Goal: Task Accomplishment & Management: Complete application form

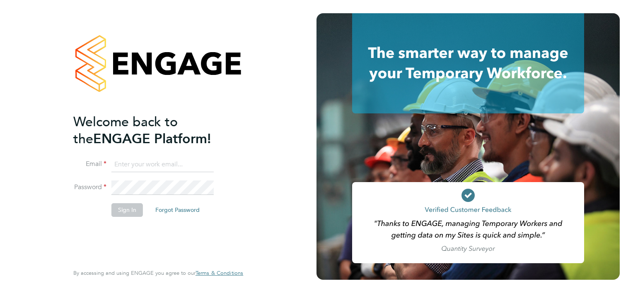
click at [143, 164] on input at bounding box center [162, 164] width 102 height 15
type input "mike.king@vistry.co.uk"
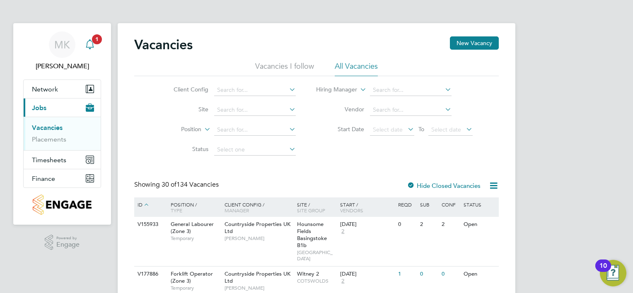
click at [90, 41] on icon "Main navigation" at bounding box center [90, 44] width 10 height 10
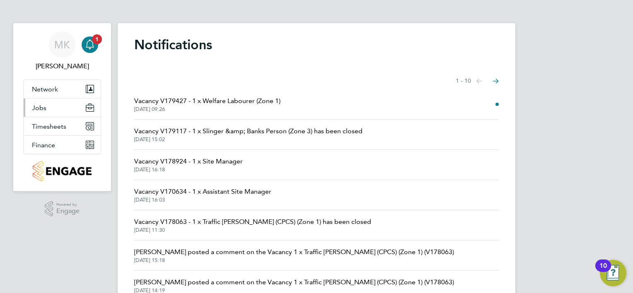
click at [53, 103] on button "Jobs" at bounding box center [62, 108] width 77 height 18
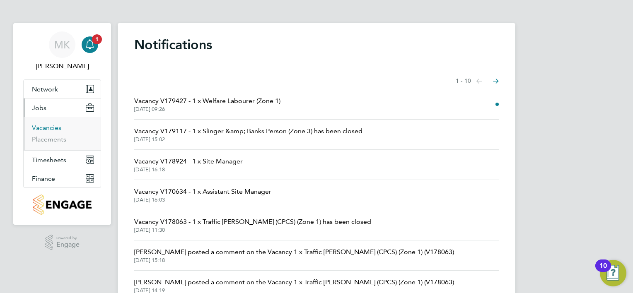
click at [42, 126] on link "Vacancies" at bounding box center [46, 128] width 29 height 8
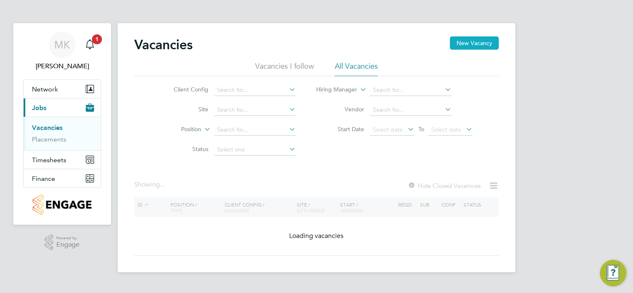
click at [472, 45] on button "New Vacancy" at bounding box center [474, 42] width 49 height 13
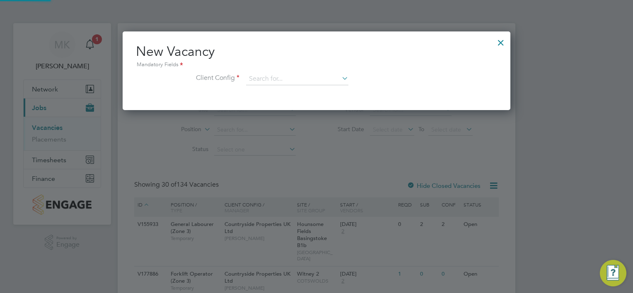
scroll to position [78, 388]
click at [267, 79] on input at bounding box center [297, 79] width 102 height 12
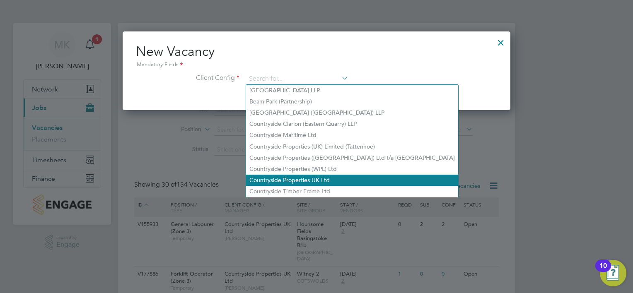
click at [319, 182] on li "Countryside Properties UK Ltd" at bounding box center [352, 180] width 212 height 11
type input "Countryside Properties UK Ltd"
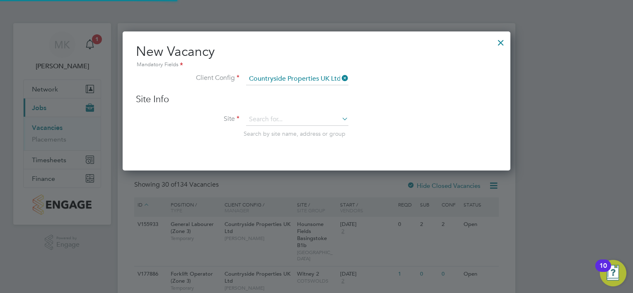
scroll to position [139, 388]
click at [292, 116] on input at bounding box center [297, 120] width 102 height 12
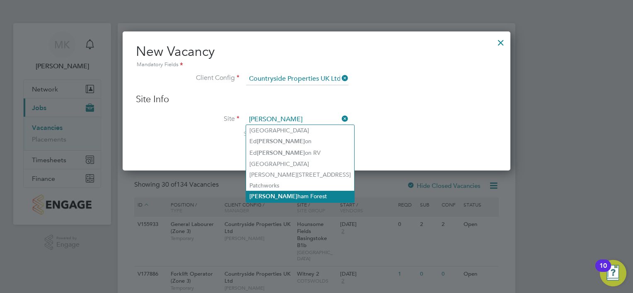
click at [284, 193] on li "[PERSON_NAME] Forest" at bounding box center [300, 196] width 108 height 11
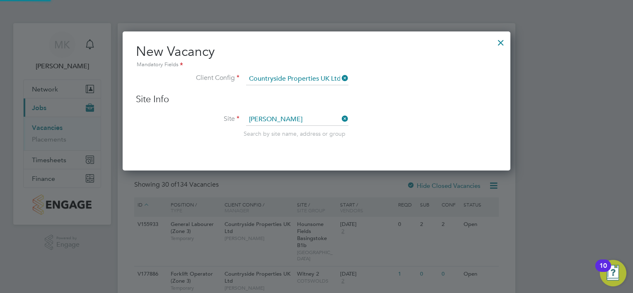
type input "[GEOGRAPHIC_DATA]"
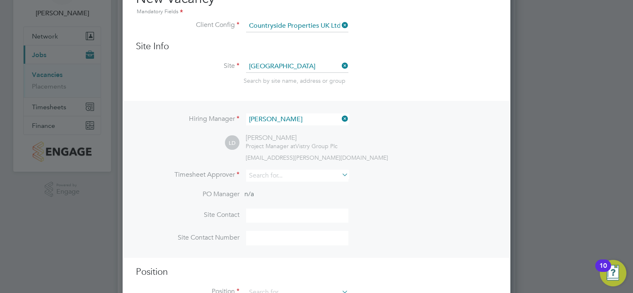
scroll to position [166, 0]
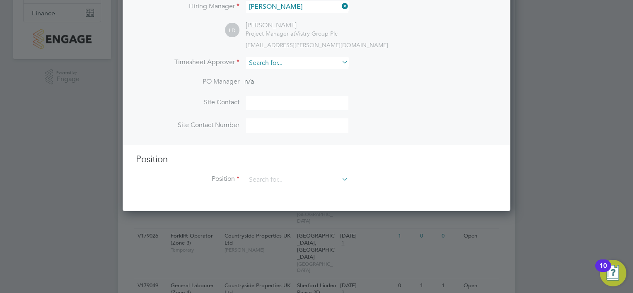
click at [288, 61] on input at bounding box center [297, 63] width 102 height 12
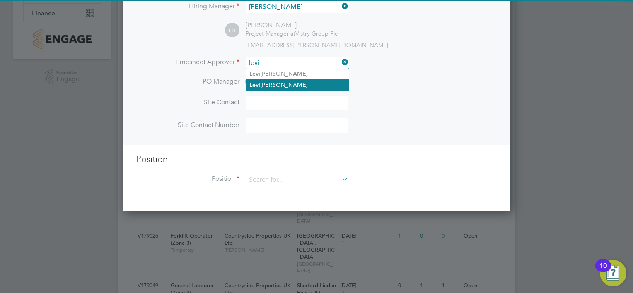
click at [286, 87] on li "[PERSON_NAME]" at bounding box center [297, 85] width 103 height 11
type input "[PERSON_NAME]"
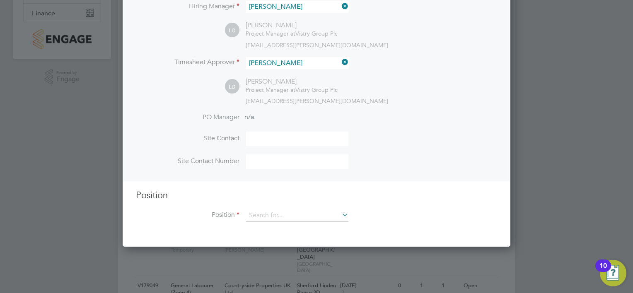
scroll to position [381, 388]
click at [602, 85] on div at bounding box center [316, 146] width 633 height 293
click at [262, 141] on input at bounding box center [297, 139] width 102 height 15
type input "[PERSON_NAME]"
click at [282, 166] on input "07786" at bounding box center [297, 162] width 102 height 15
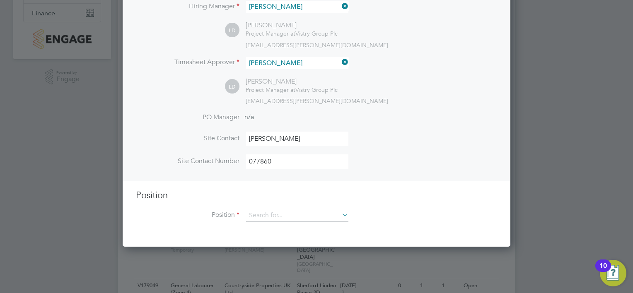
click at [312, 134] on input "[PERSON_NAME]" at bounding box center [297, 139] width 102 height 15
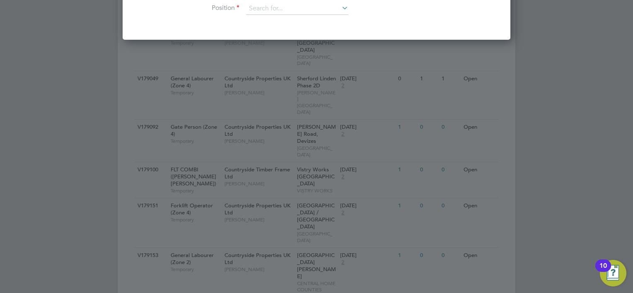
click at [283, 166] on div at bounding box center [316, 146] width 633 height 293
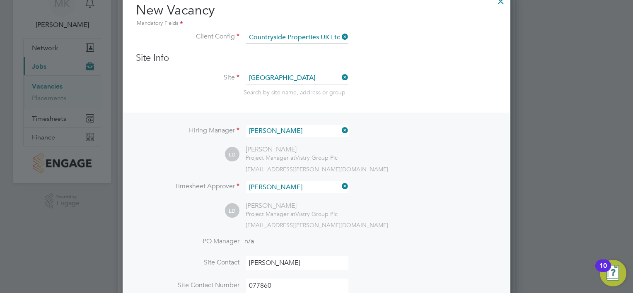
scroll to position [207, 0]
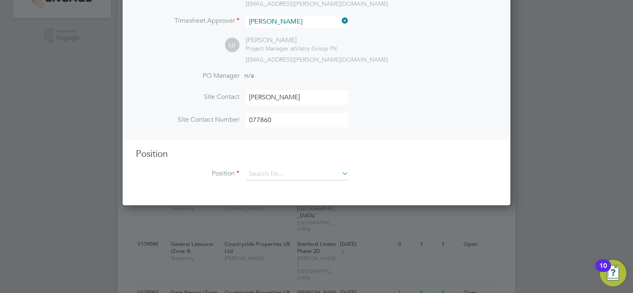
click at [285, 119] on input "077860" at bounding box center [297, 120] width 102 height 15
type input "07786856147"
click at [278, 175] on input at bounding box center [297, 174] width 102 height 12
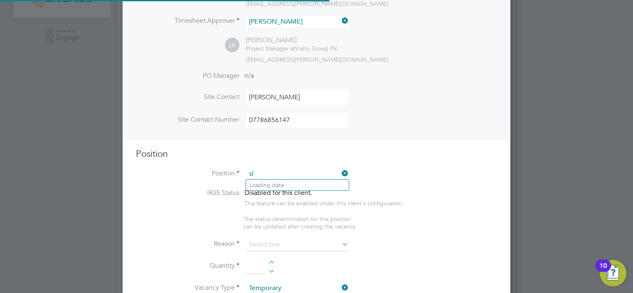
scroll to position [1190, 388]
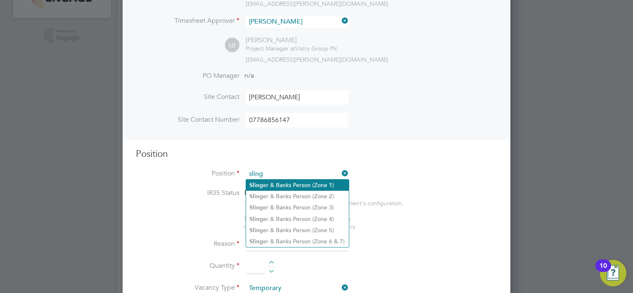
click at [278, 184] on li "Sling er & Banks Person (Zone 1)" at bounding box center [297, 185] width 103 height 11
type input "Slinger & Banks Person (Zone 1)"
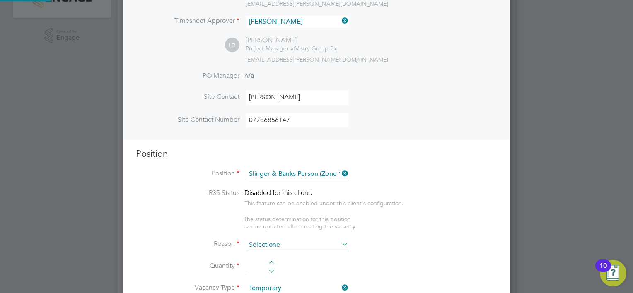
type textarea "- You will be responsible for directing the movement and loading/unloading the …"
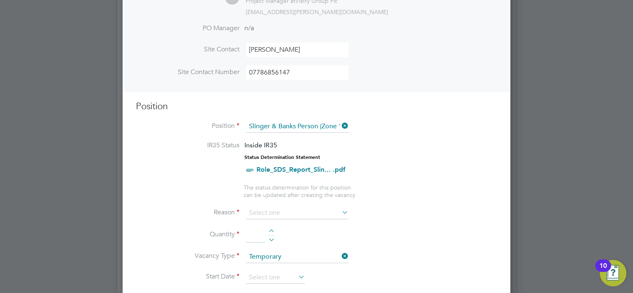
scroll to position [331, 0]
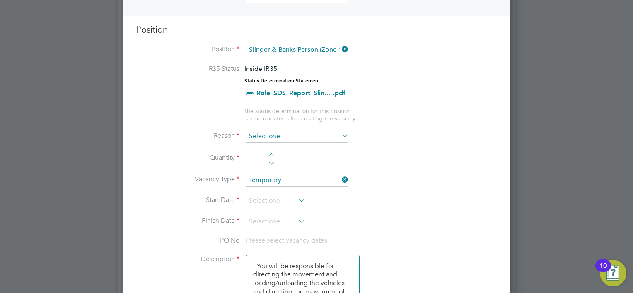
click at [285, 132] on input at bounding box center [297, 137] width 102 height 12
click at [268, 171] on li "Extra Work" at bounding box center [297, 168] width 103 height 11
type input "Extra Work"
click at [270, 154] on div at bounding box center [271, 156] width 7 height 6
type input "1"
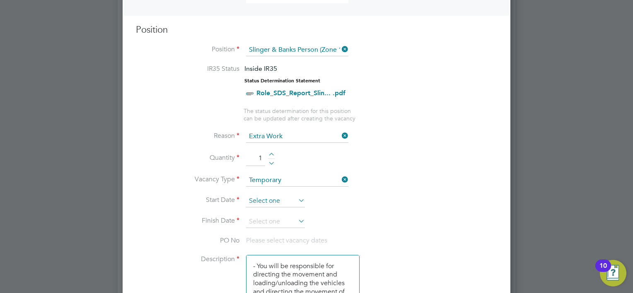
click at [273, 195] on input at bounding box center [275, 201] width 59 height 12
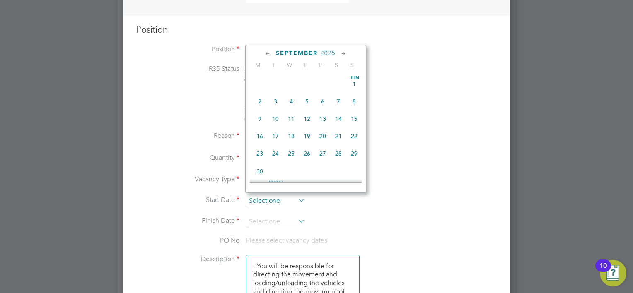
scroll to position [252, 0]
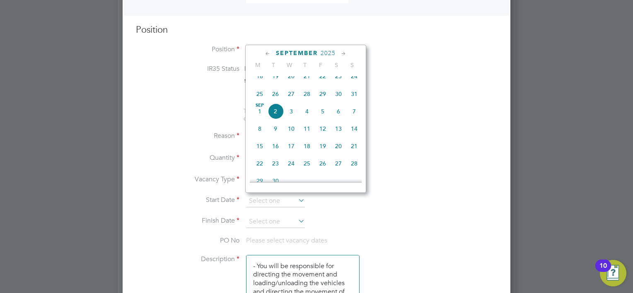
click at [321, 101] on span "29" at bounding box center [323, 94] width 16 height 16
type input "[DATE]"
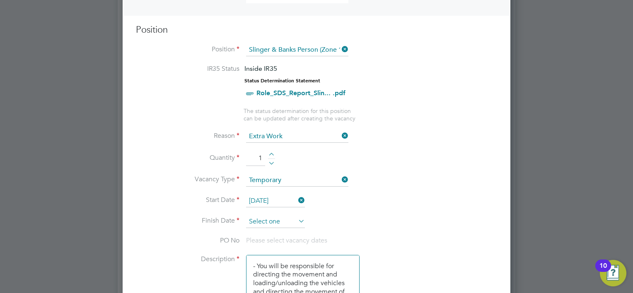
click at [283, 219] on input at bounding box center [275, 222] width 59 height 12
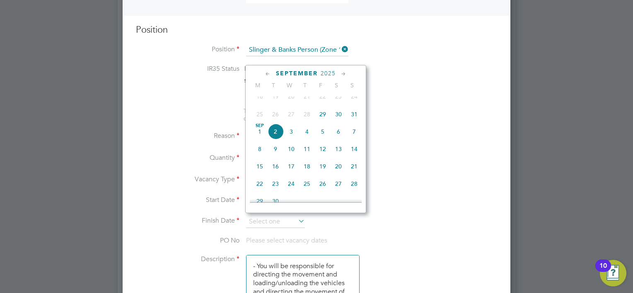
click at [260, 140] on span "[DATE]" at bounding box center [260, 132] width 16 height 16
type input "[DATE]"
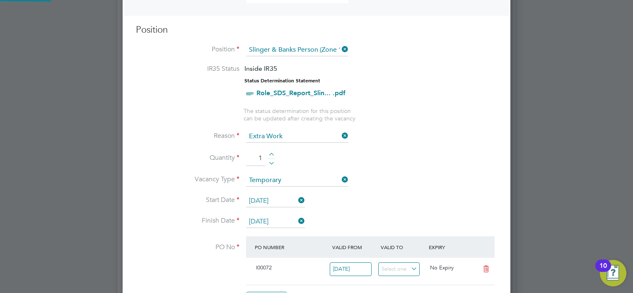
scroll to position [14, 78]
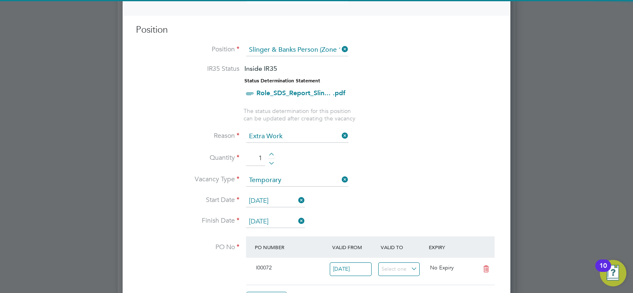
click at [421, 177] on li "Vacancy Type Temporary" at bounding box center [316, 184] width 361 height 21
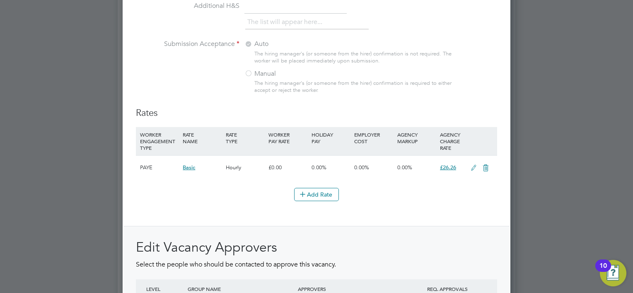
scroll to position [1001, 0]
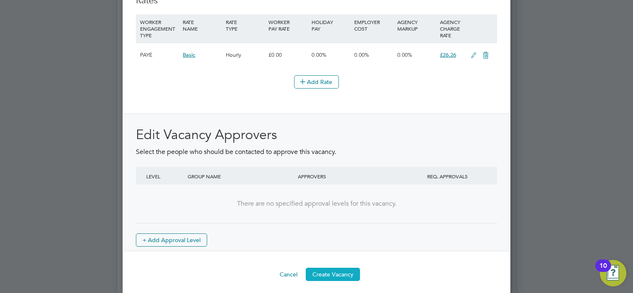
click at [336, 274] on button "Create Vacancy" at bounding box center [333, 274] width 54 height 13
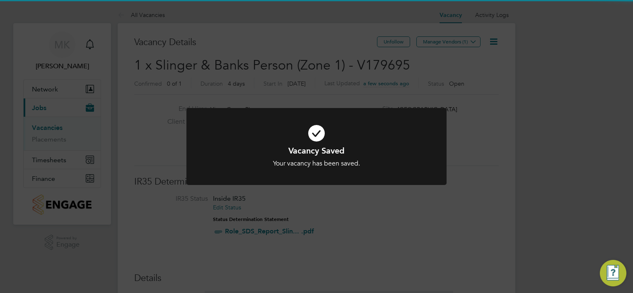
click at [401, 131] on icon at bounding box center [316, 133] width 215 height 32
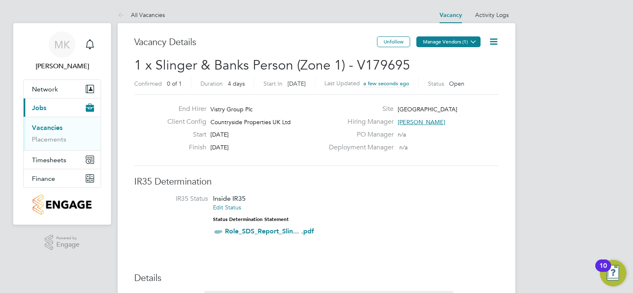
click at [431, 43] on button "Manage Vendors (1)" at bounding box center [448, 41] width 64 height 11
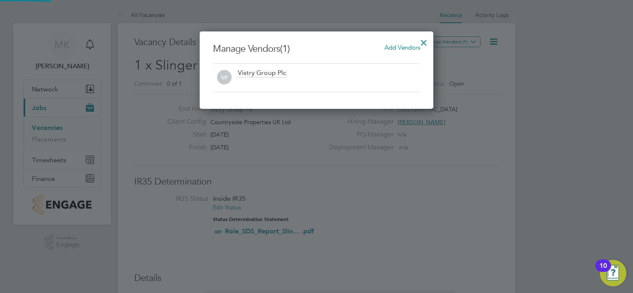
scroll to position [4, 4]
click at [388, 53] on h3 "Manage Vendors (1) Add Vendors" at bounding box center [316, 49] width 207 height 12
click at [393, 45] on span "Add Vendors" at bounding box center [402, 48] width 36 height 8
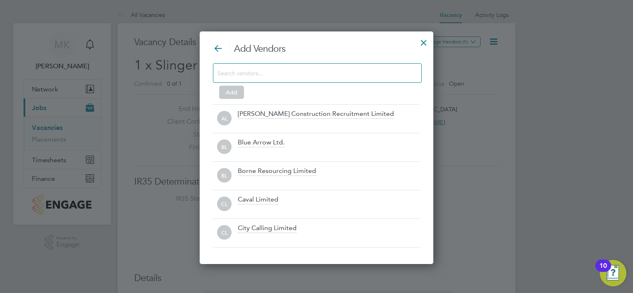
click at [317, 71] on input at bounding box center [311, 73] width 186 height 11
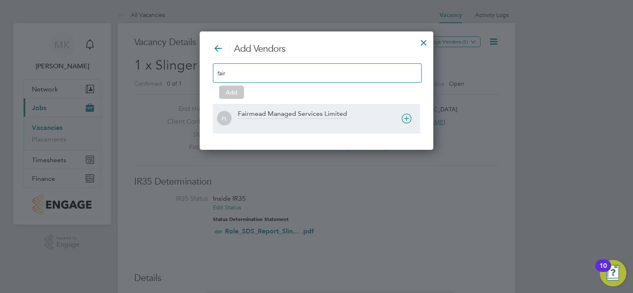
type input "fair"
click at [318, 110] on div "Fairmead Managed Services Limited" at bounding box center [292, 114] width 109 height 9
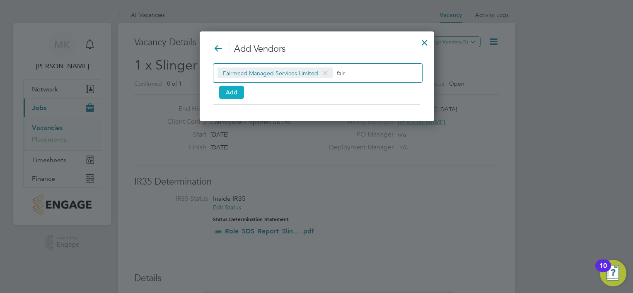
click at [232, 92] on button "Add" at bounding box center [231, 92] width 25 height 13
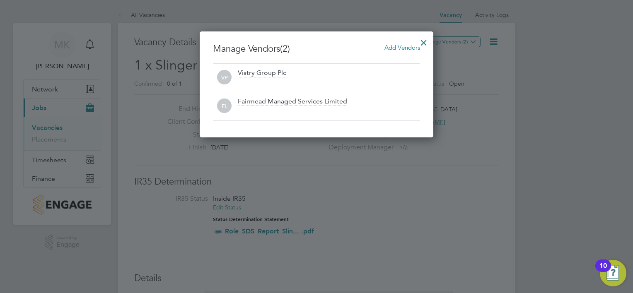
click at [446, 176] on div at bounding box center [316, 146] width 633 height 293
click at [426, 46] on div at bounding box center [423, 40] width 15 height 15
